Goal: Information Seeking & Learning: Learn about a topic

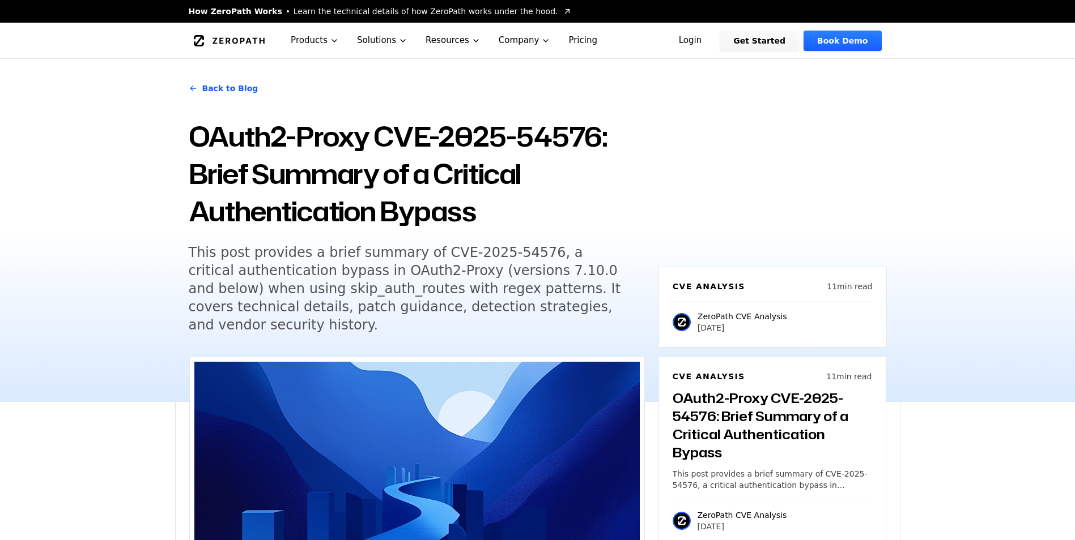
scroll to position [1133, 0]
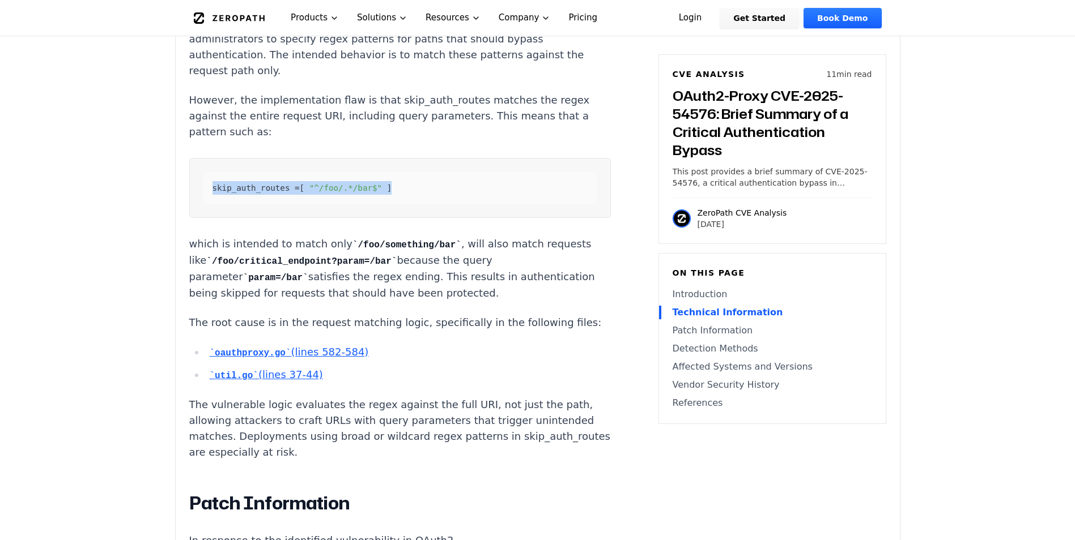
click at [391, 172] on div "skip_auth_routes = [ "^/foo/.*/bar$" ]" at bounding box center [399, 188] width 393 height 32
drag, startPoint x: 403, startPoint y: 157, endPoint x: 201, endPoint y: 157, distance: 202.8
click at [201, 158] on pre "skip_auth_routes = [ "^/foo/.*/bar$" ]" at bounding box center [399, 188] width 421 height 60
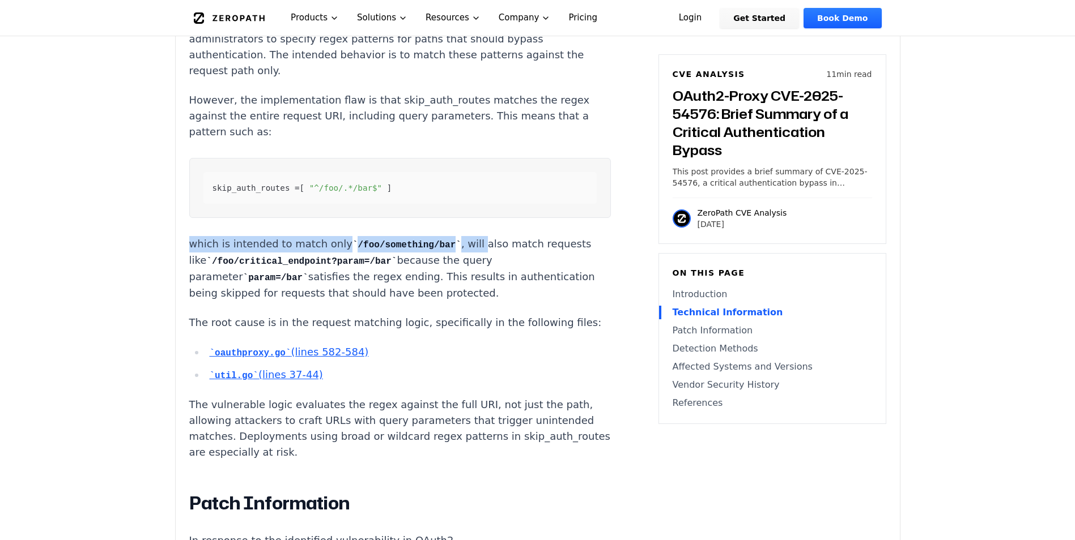
drag, startPoint x: 201, startPoint y: 157, endPoint x: 458, endPoint y: 217, distance: 264.0
click at [458, 236] on p "which is intended to match only /foo/something/bar , will also match requests l…" at bounding box center [399, 268] width 421 height 65
drag, startPoint x: 187, startPoint y: 205, endPoint x: 495, endPoint y: 216, distance: 307.8
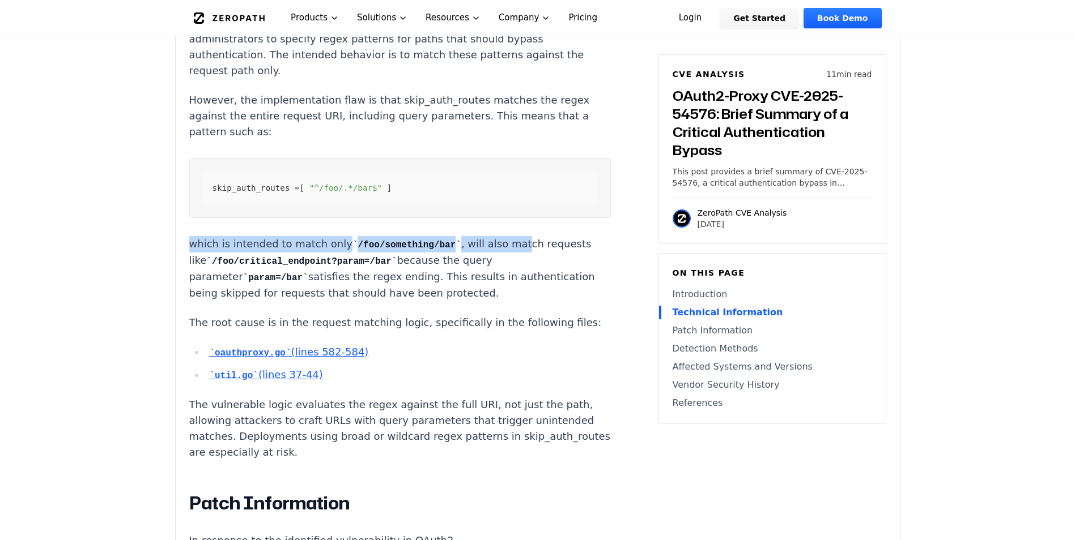
drag, startPoint x: 495, startPoint y: 216, endPoint x: 486, endPoint y: 217, distance: 8.6
click at [495, 236] on p "which is intended to match only /foo/something/bar , will also match requests l…" at bounding box center [399, 268] width 421 height 65
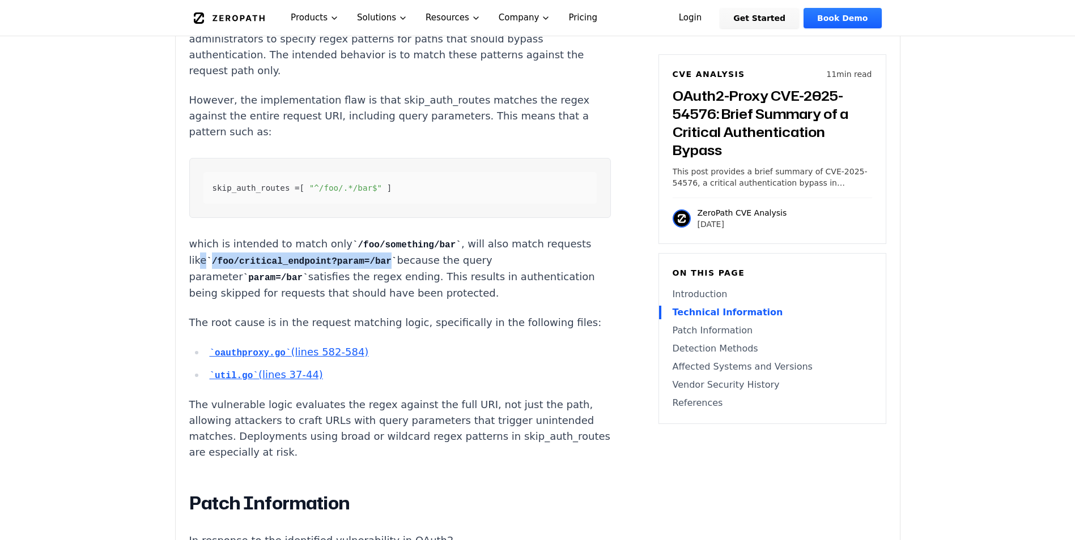
drag, startPoint x: 241, startPoint y: 232, endPoint x: 417, endPoint y: 234, distance: 176.2
click at [417, 236] on p "which is intended to match only /foo/something/bar , will also match requests l…" at bounding box center [399, 268] width 421 height 65
click at [397, 257] on code "/foo/critical_endpoint?param=/bar" at bounding box center [301, 262] width 190 height 10
drag, startPoint x: 223, startPoint y: 250, endPoint x: 347, endPoint y: 250, distance: 124.1
click at [347, 250] on p "which is intended to match only /foo/something/bar , will also match requests l…" at bounding box center [399, 268] width 421 height 65
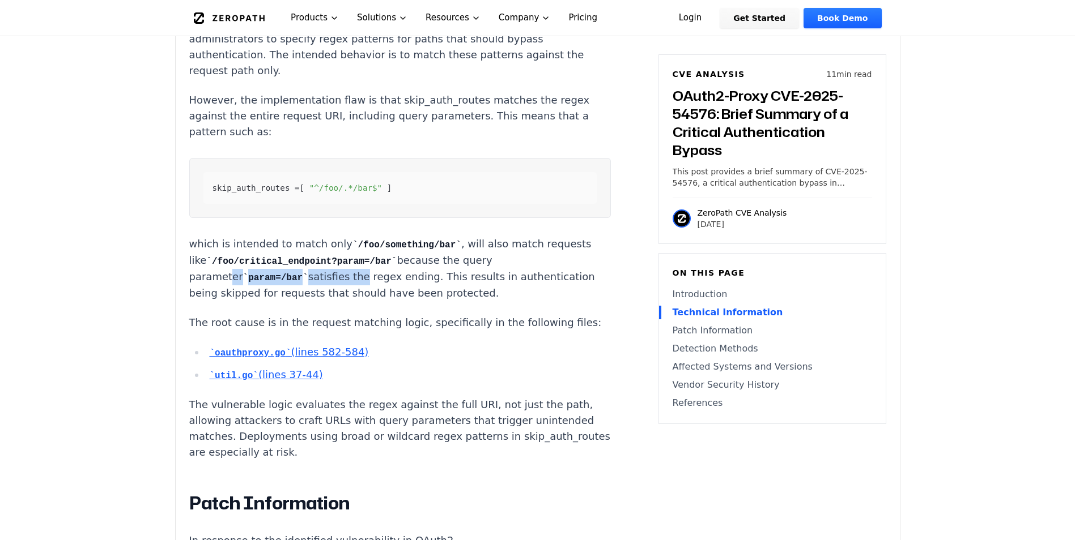
click at [347, 250] on p "which is intended to match only /foo/something/bar , will also match requests l…" at bounding box center [399, 268] width 421 height 65
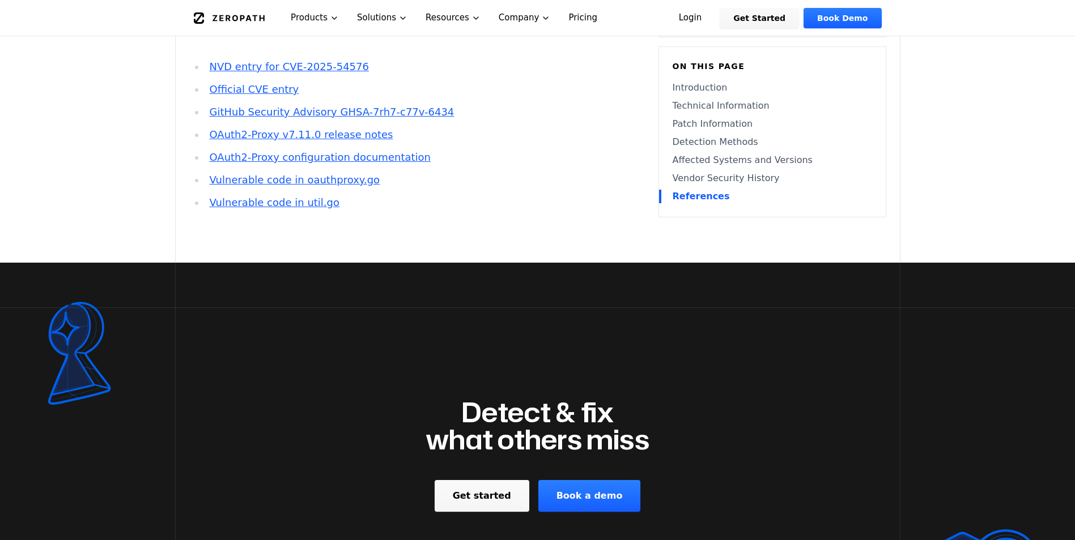
scroll to position [2832, 0]
